Goal: Transaction & Acquisition: Purchase product/service

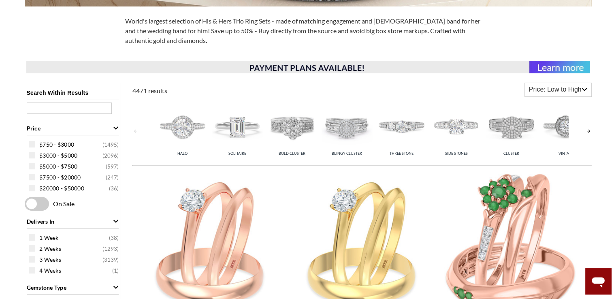
scroll to position [262, 0]
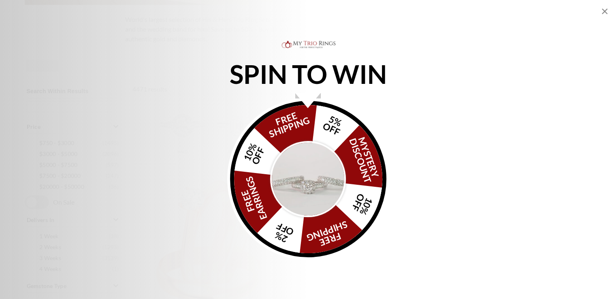
click at [309, 180] on img "Alia popup" at bounding box center [308, 179] width 76 height 76
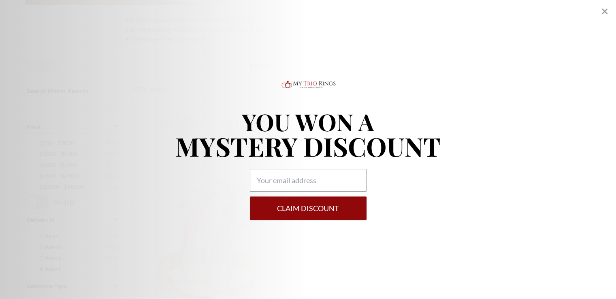
click at [605, 12] on icon "Close popup" at bounding box center [604, 11] width 6 height 6
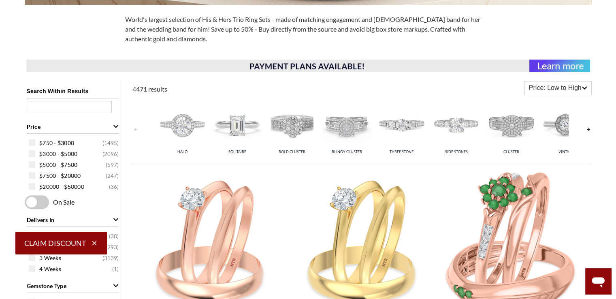
click at [586, 131] on link at bounding box center [588, 129] width 6 height 64
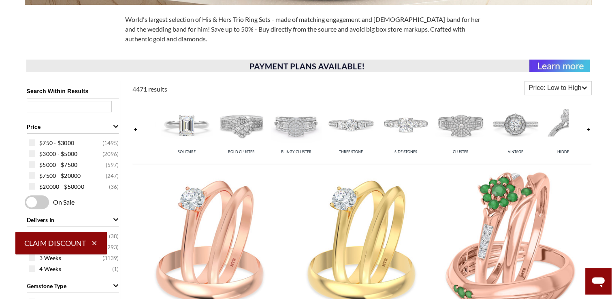
scroll to position [0, 55]
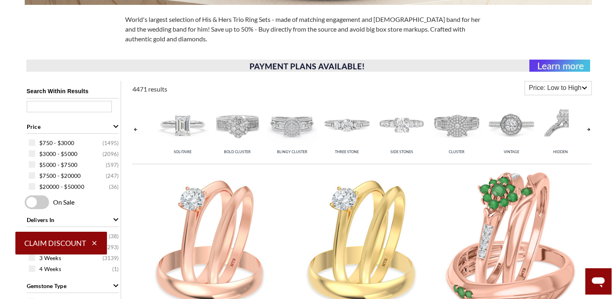
click at [587, 130] on link at bounding box center [588, 129] width 6 height 64
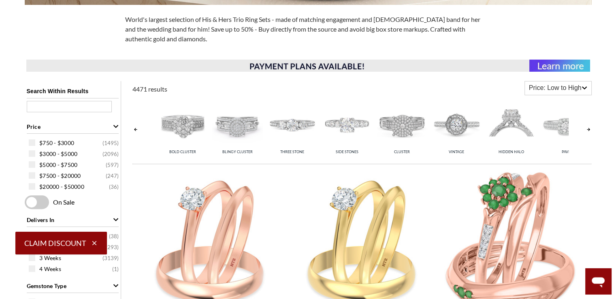
click at [587, 130] on link at bounding box center [588, 129] width 6 height 64
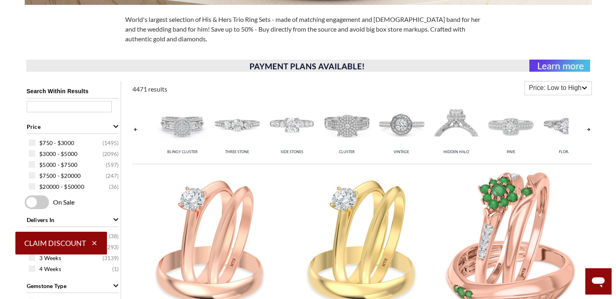
click at [587, 130] on link at bounding box center [588, 129] width 6 height 64
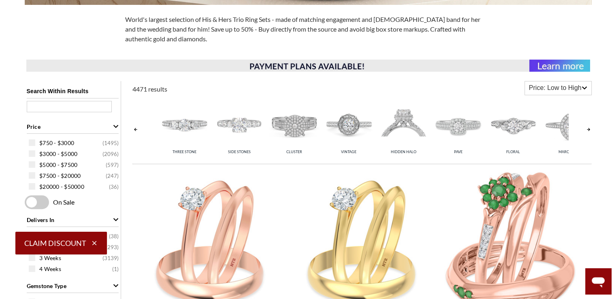
click at [587, 130] on link at bounding box center [588, 129] width 6 height 64
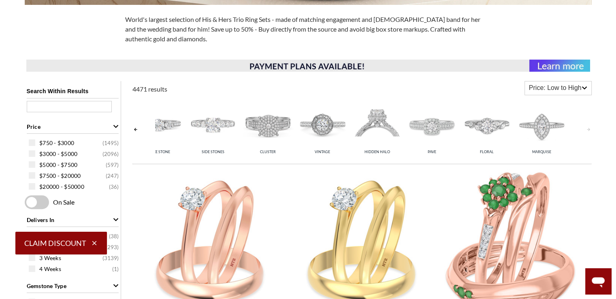
click at [587, 130] on link at bounding box center [588, 129] width 6 height 64
click at [134, 128] on link at bounding box center [135, 129] width 6 height 64
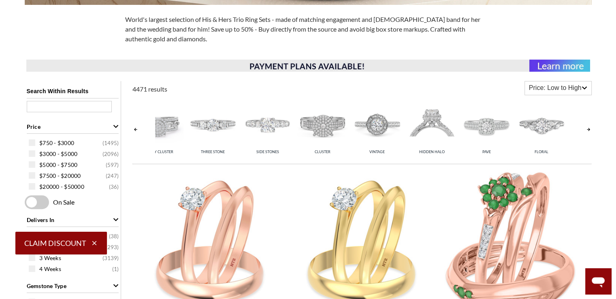
click at [134, 128] on link at bounding box center [135, 129] width 6 height 64
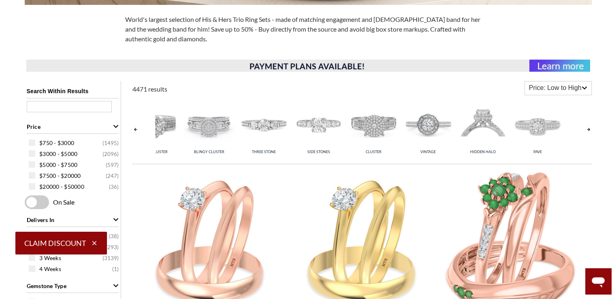
click at [134, 128] on link at bounding box center [135, 129] width 6 height 64
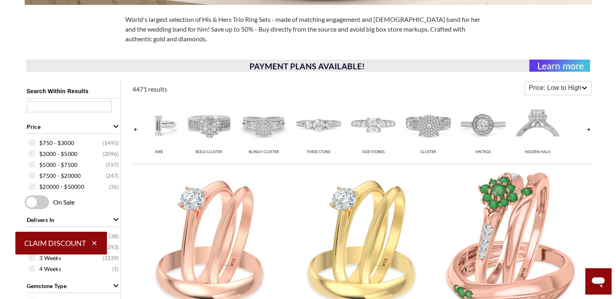
click at [134, 128] on link at bounding box center [135, 129] width 6 height 64
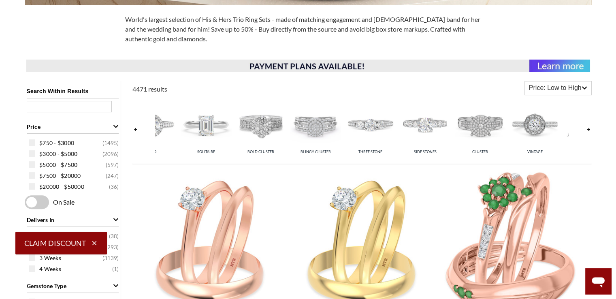
click at [134, 128] on link at bounding box center [135, 129] width 6 height 64
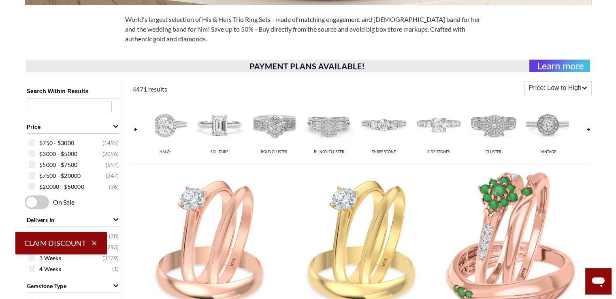
scroll to position [0, 0]
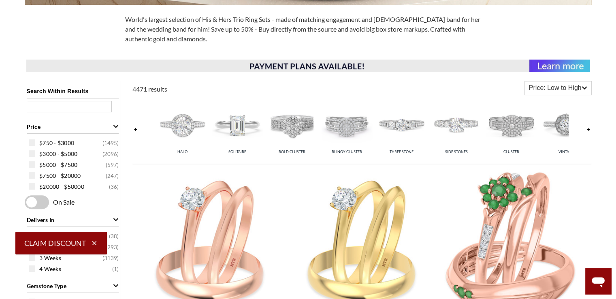
click at [134, 128] on link at bounding box center [135, 129] width 6 height 64
click at [242, 127] on img at bounding box center [237, 124] width 51 height 51
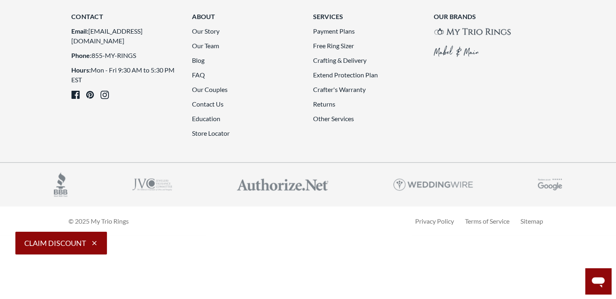
scroll to position [2321, 0]
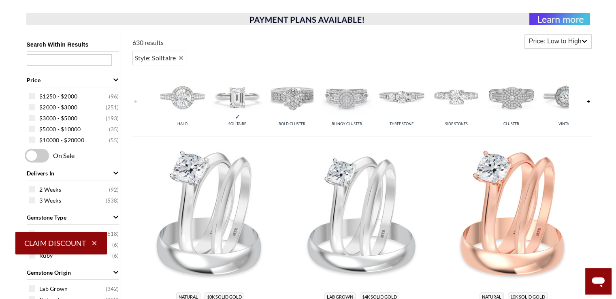
scroll to position [309, 0]
click at [443, 96] on img at bounding box center [456, 96] width 51 height 51
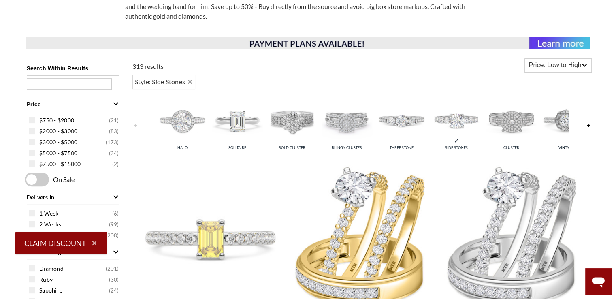
scroll to position [257, 0]
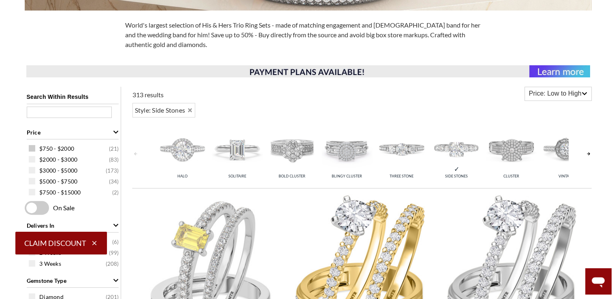
click at [33, 147] on span at bounding box center [32, 148] width 6 height 6
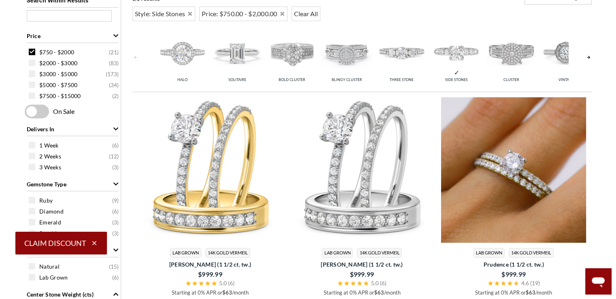
scroll to position [330, 0]
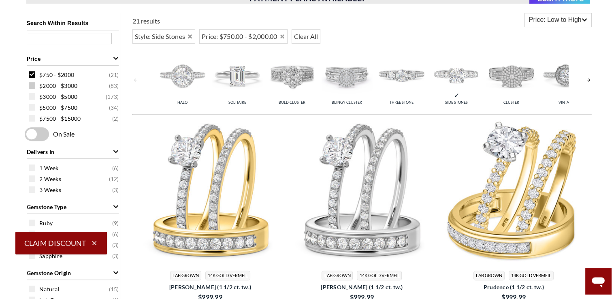
click at [32, 85] on span at bounding box center [32, 85] width 6 height 6
click at [32, 75] on span at bounding box center [32, 74] width 6 height 6
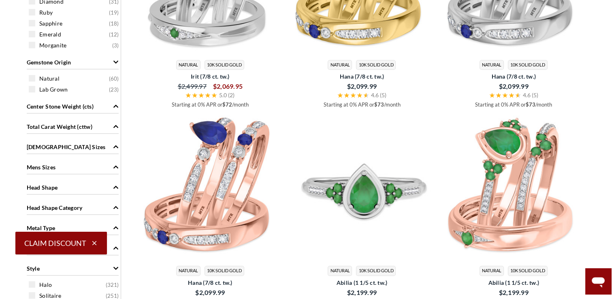
scroll to position [311, 0]
